Goal: Task Accomplishment & Management: Manage account settings

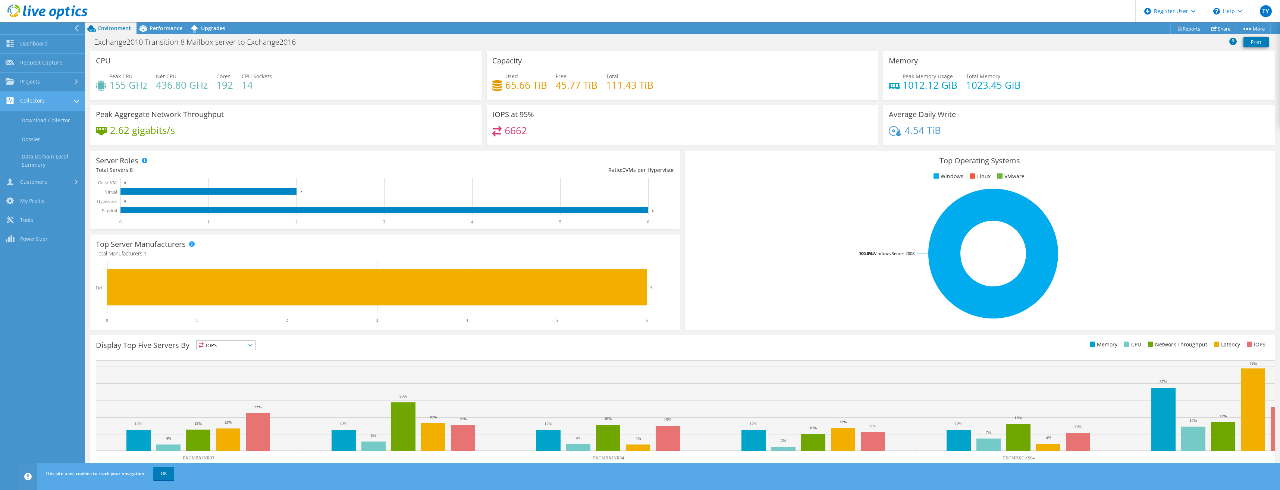
click at [32, 102] on link "Collectors" at bounding box center [42, 101] width 85 height 19
click at [34, 84] on link "Projects" at bounding box center [42, 82] width 85 height 19
click at [35, 84] on link "Projects" at bounding box center [42, 82] width 85 height 19
click at [37, 65] on link "Request Capture" at bounding box center [42, 63] width 85 height 19
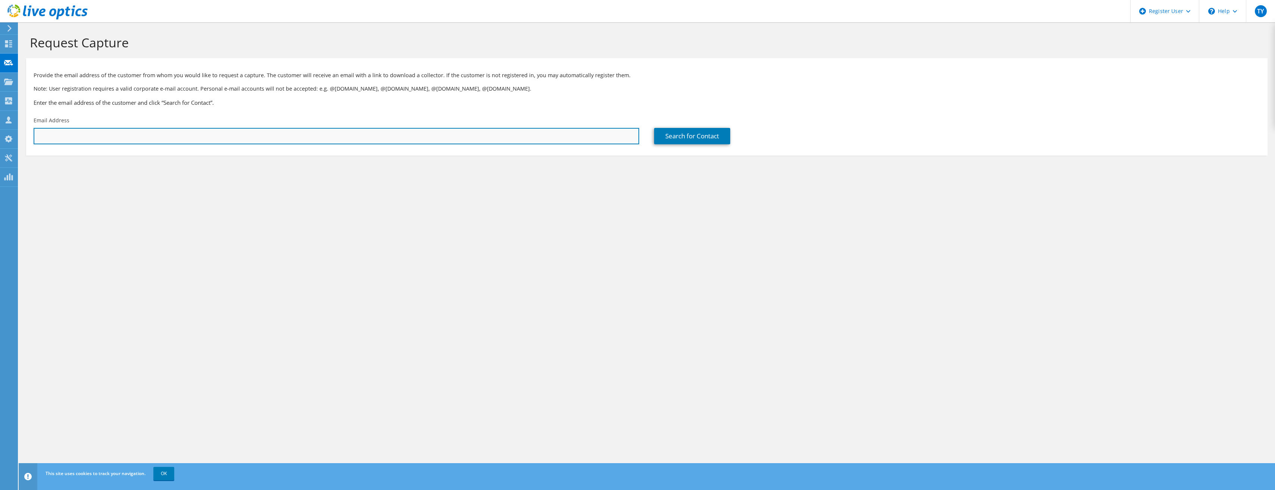
click at [145, 141] on input "text" at bounding box center [336, 136] width 605 height 16
type input """
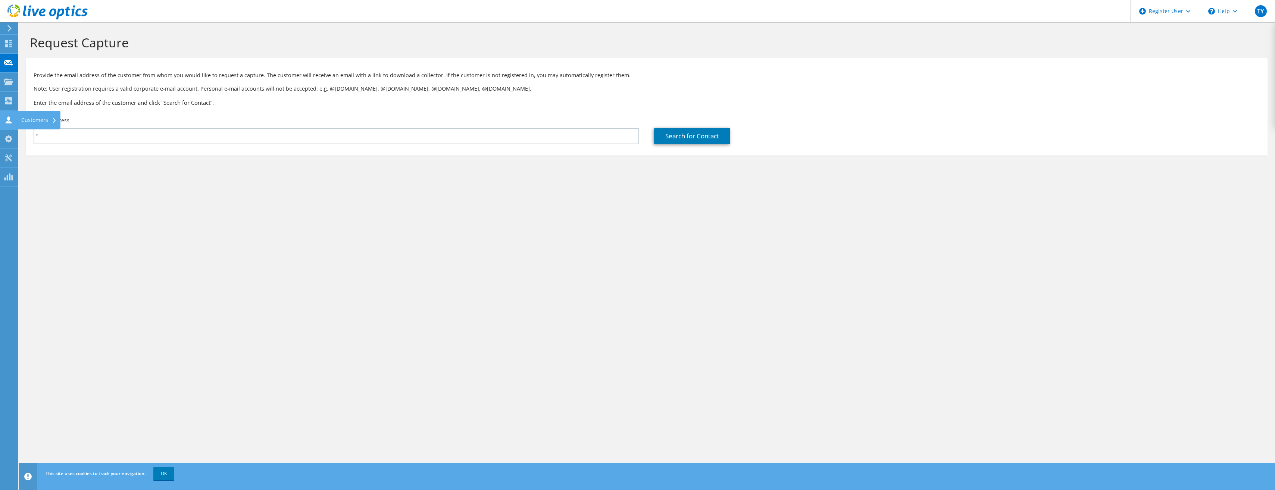
click at [9, 120] on use at bounding box center [9, 119] width 6 height 7
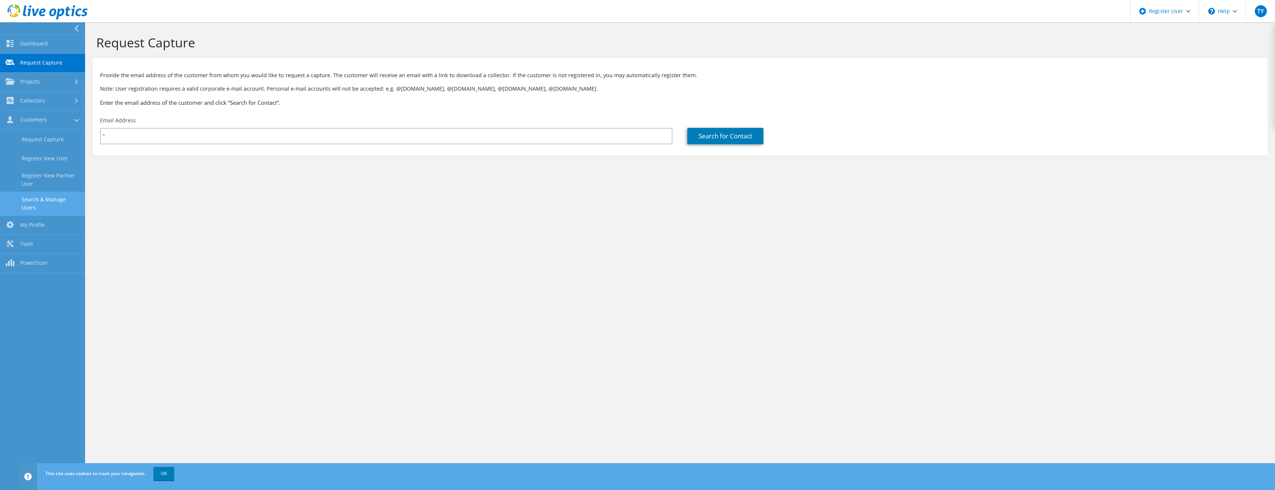
click at [29, 200] on link "Search & Manage Users" at bounding box center [42, 204] width 85 height 24
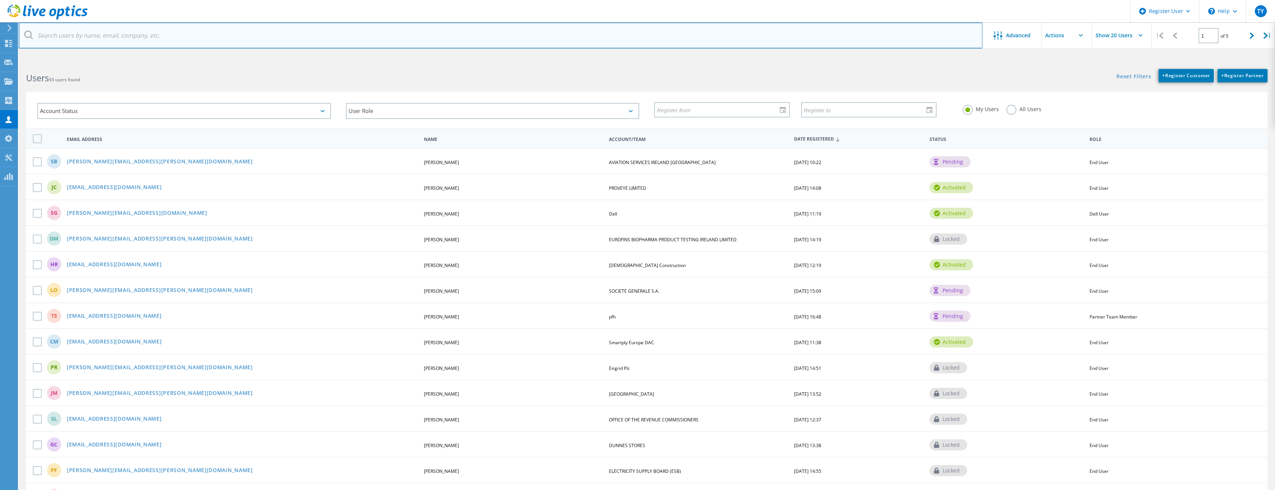
click at [96, 40] on input "text" at bounding box center [500, 35] width 963 height 26
click at [110, 38] on input "text" at bounding box center [500, 35] width 963 height 26
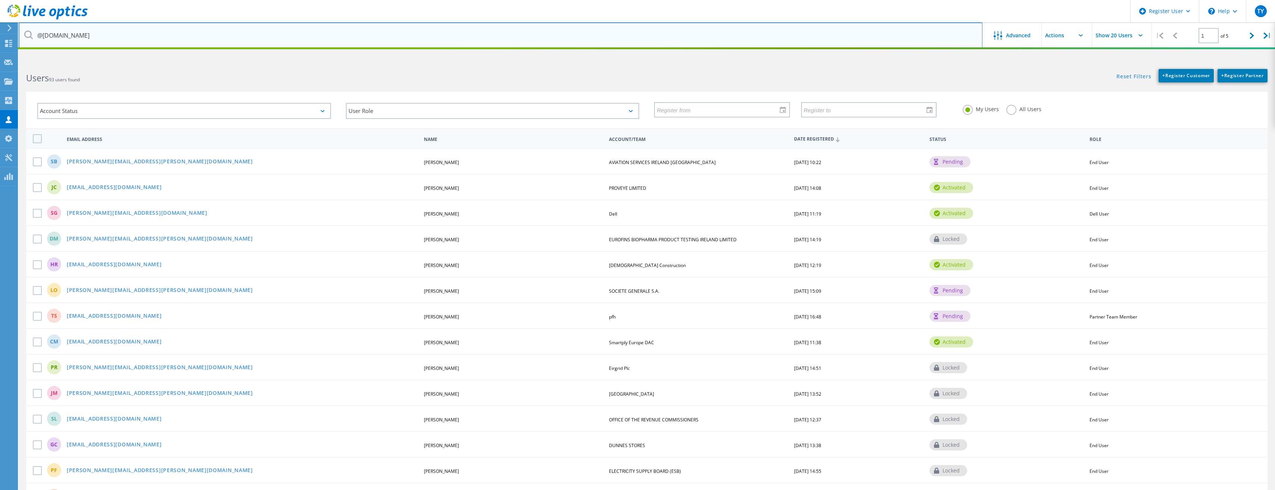
type input "@Embecta.com"
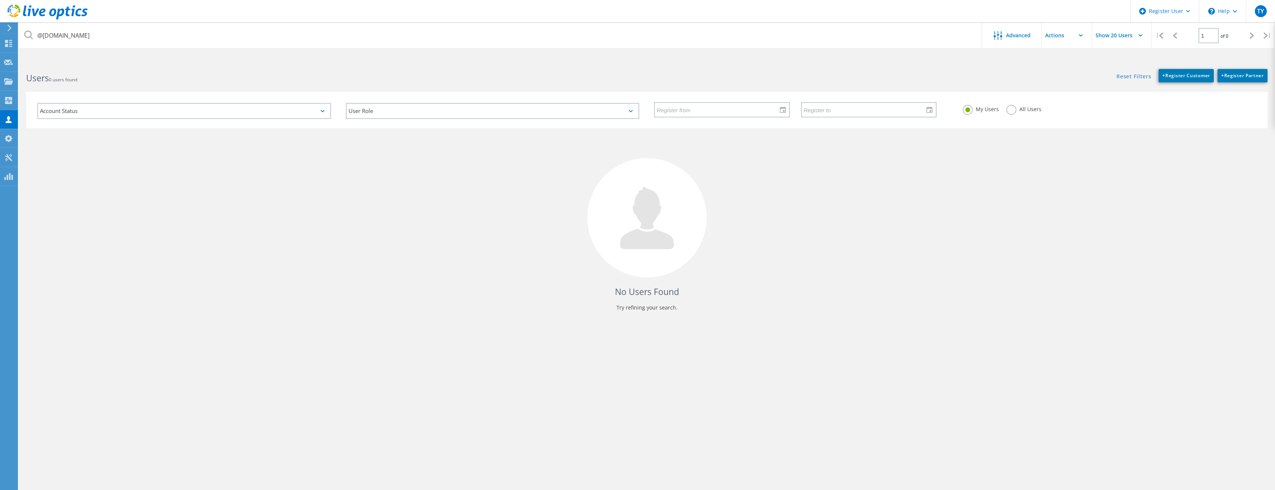
click at [1015, 116] on div "My Users All Users" at bounding box center [1109, 109] width 308 height 28
click at [1013, 111] on label "All Users" at bounding box center [1023, 108] width 35 height 7
click at [0, 0] on input "All Users" at bounding box center [0, 0] width 0 height 0
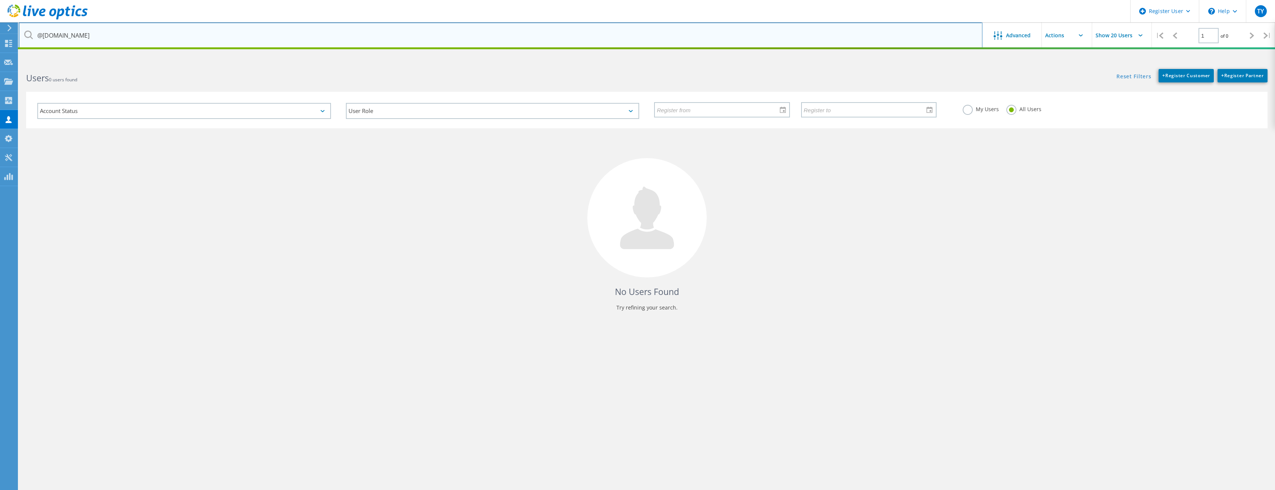
click at [101, 39] on input "@Embecta.com" at bounding box center [500, 35] width 963 height 26
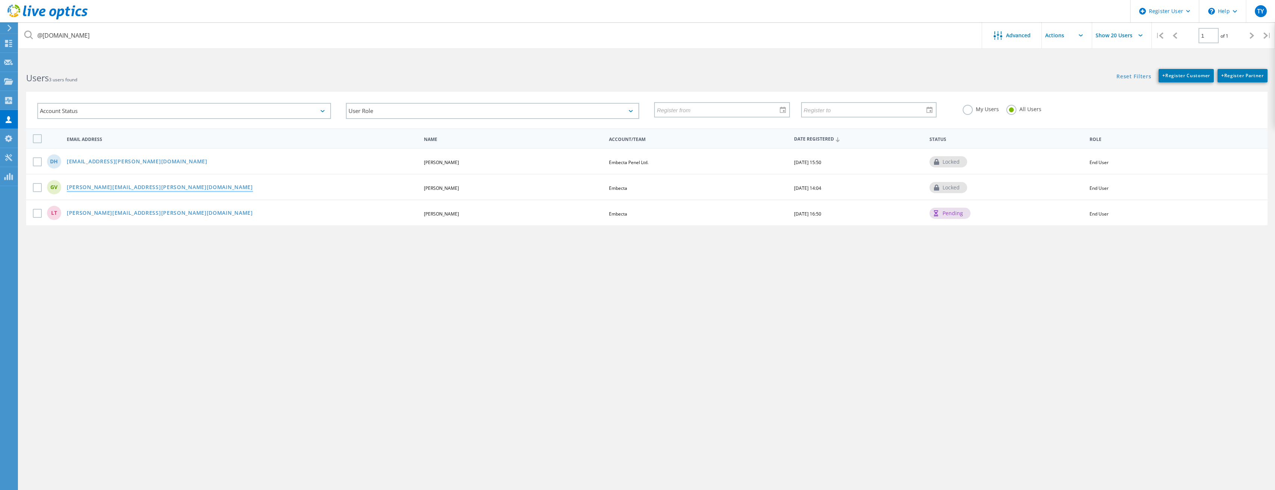
click at [113, 186] on link "Girard.Vercillo@embecta.com" at bounding box center [160, 188] width 186 height 6
click at [81, 162] on link "Declan.Hynes@embecta.com" at bounding box center [137, 162] width 141 height 6
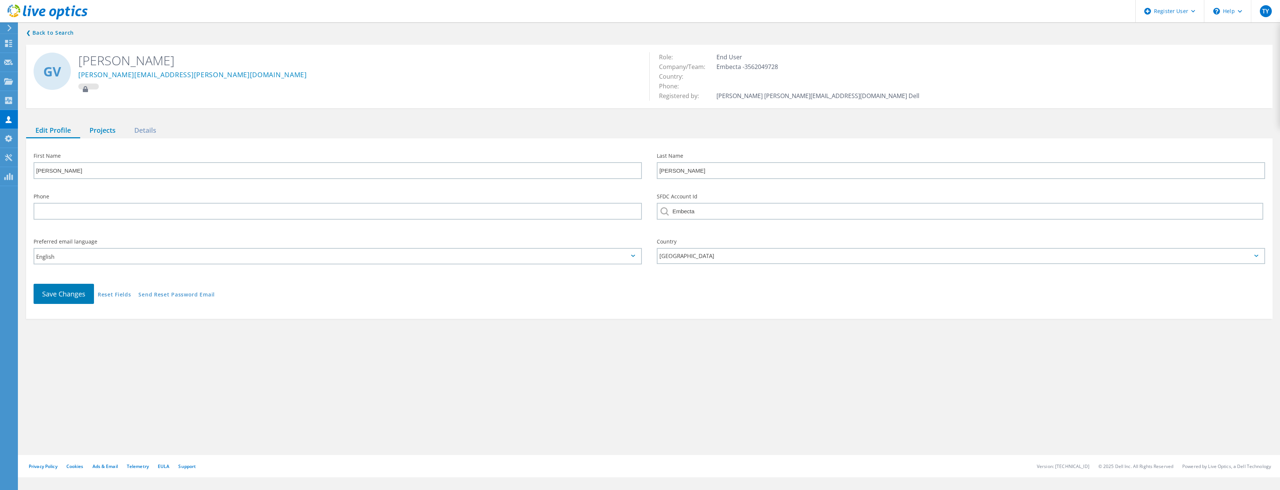
click at [110, 137] on div "Projects" at bounding box center [102, 130] width 45 height 15
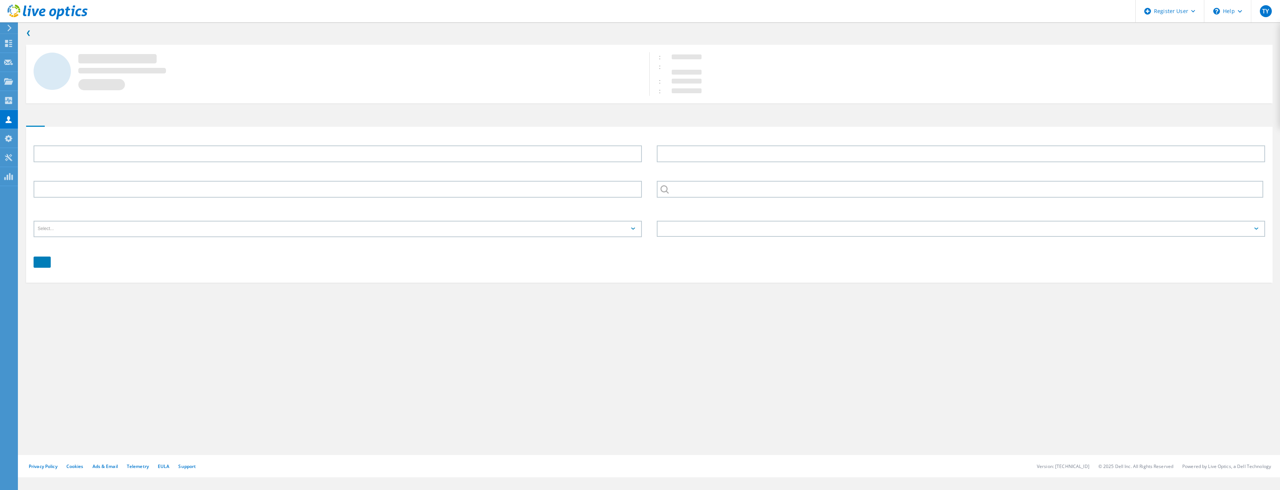
type input "Declan"
type input "[PERSON_NAME]"
type input "Embecta Penel Ltd."
type input "English"
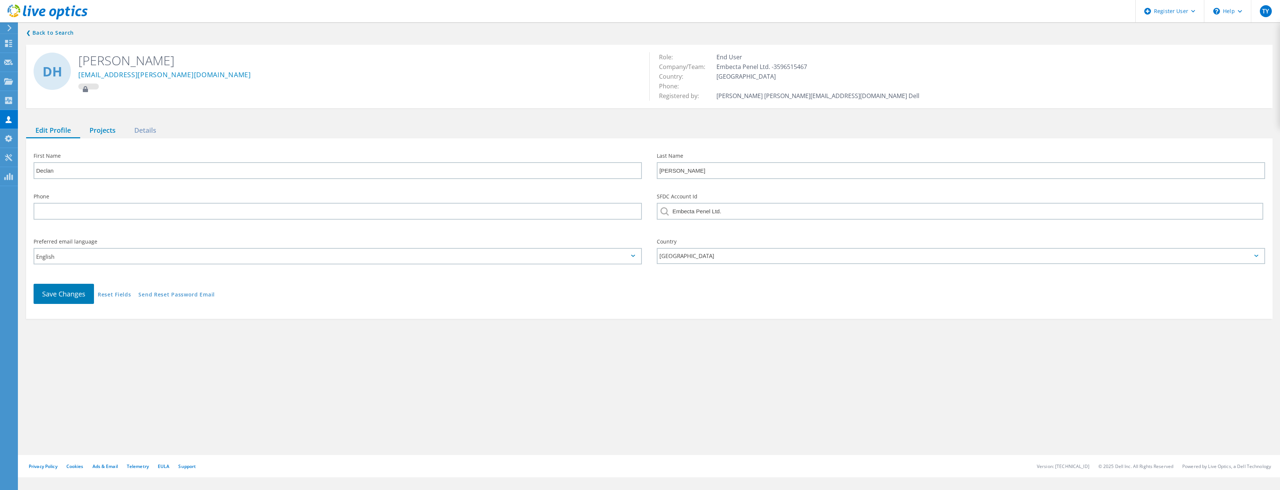
click at [112, 129] on div "Projects" at bounding box center [102, 130] width 45 height 15
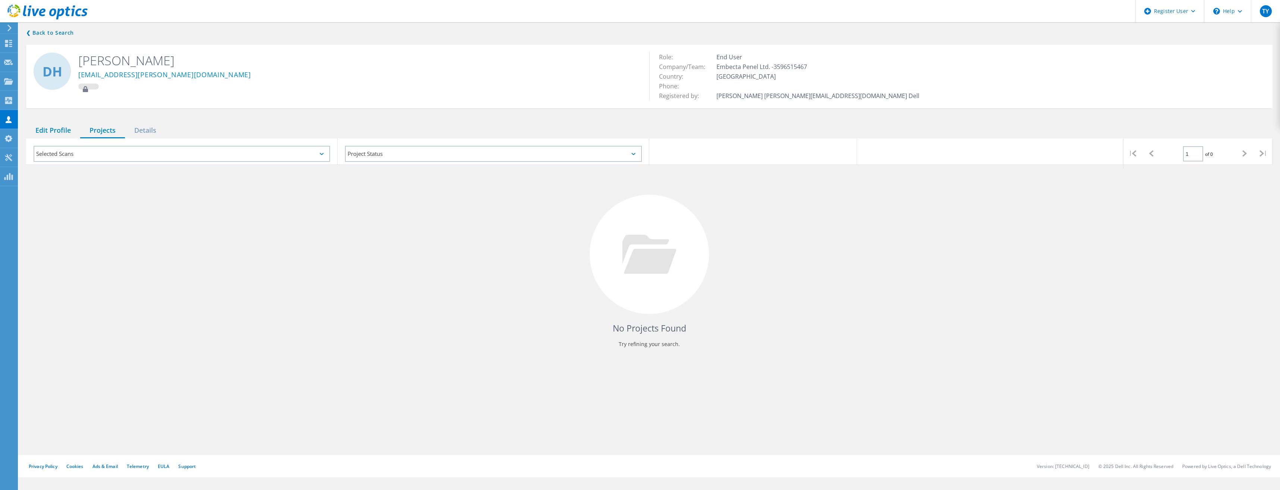
click at [55, 127] on div "Edit Profile" at bounding box center [53, 130] width 54 height 15
